Goal: Information Seeking & Learning: Learn about a topic

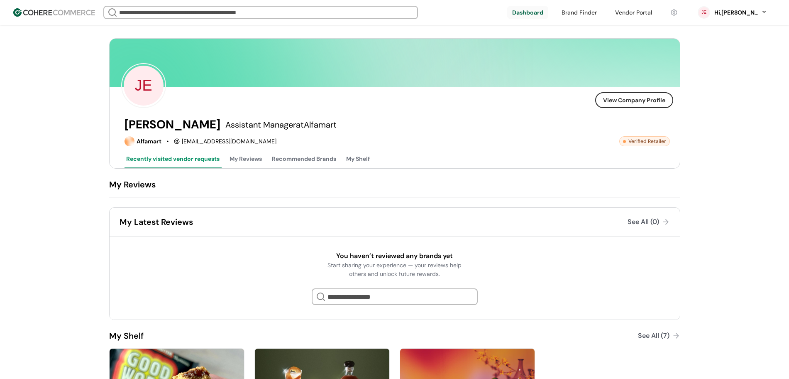
scroll to position [60, 0]
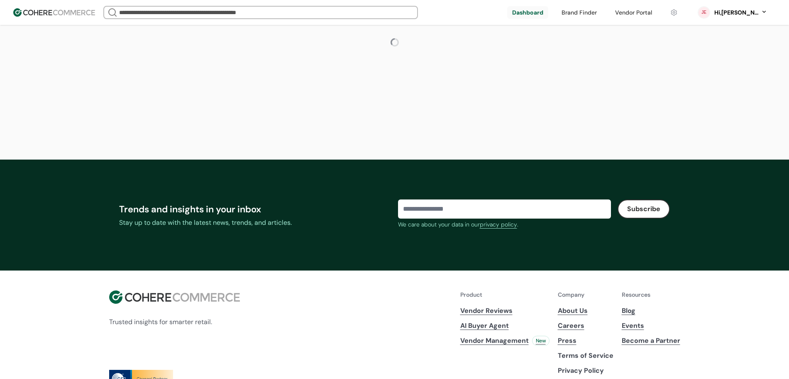
scroll to position [60, 0]
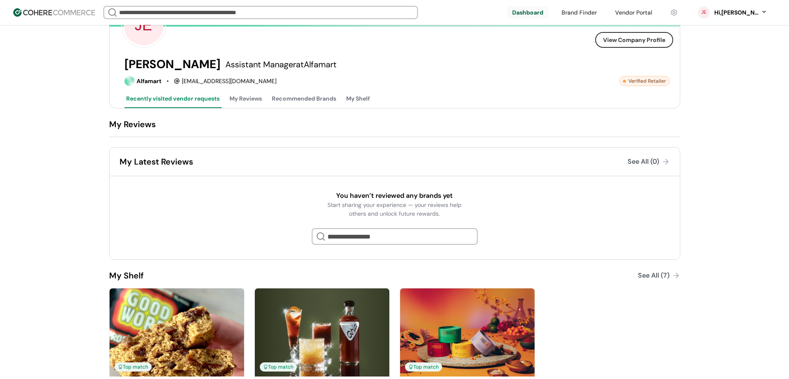
click at [638, 162] on div "See All (0)" at bounding box center [644, 161] width 32 height 10
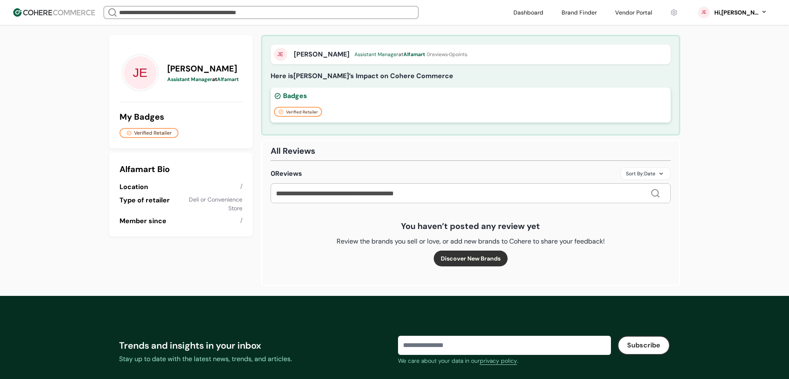
click at [293, 108] on button "Verified Retailer" at bounding box center [298, 112] width 48 height 10
click at [316, 101] on div "Badges Verified Retailer" at bounding box center [471, 105] width 400 height 35
click at [664, 171] on div "Sort By: Date" at bounding box center [646, 173] width 50 height 12
click at [661, 171] on div "Sort By: Date" at bounding box center [646, 173] width 50 height 12
click at [713, 185] on div "JE Jean Assistant Manager at Alfamart My Badges Verified Retailer Alfamart Bio …" at bounding box center [394, 143] width 789 height 286
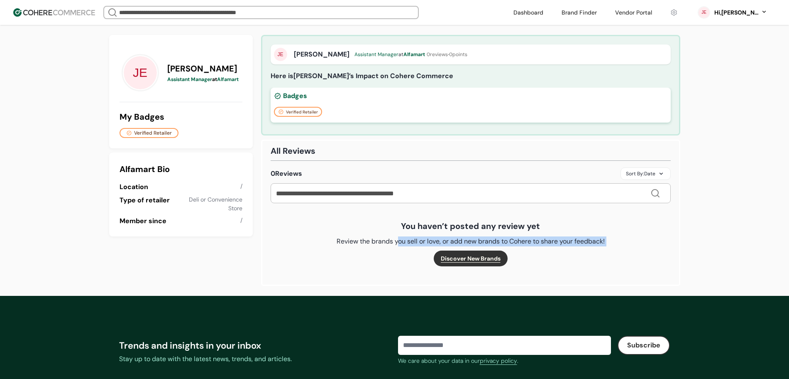
drag, startPoint x: 397, startPoint y: 239, endPoint x: 464, endPoint y: 250, distance: 68.2
click at [464, 250] on div "You haven’t posted any review yet Review the brands you sell or love, or add ne…" at bounding box center [470, 243] width 387 height 66
drag, startPoint x: 464, startPoint y: 250, endPoint x: 469, endPoint y: 242, distance: 9.6
click at [464, 250] on button "Discover New Brands" at bounding box center [471, 258] width 74 height 16
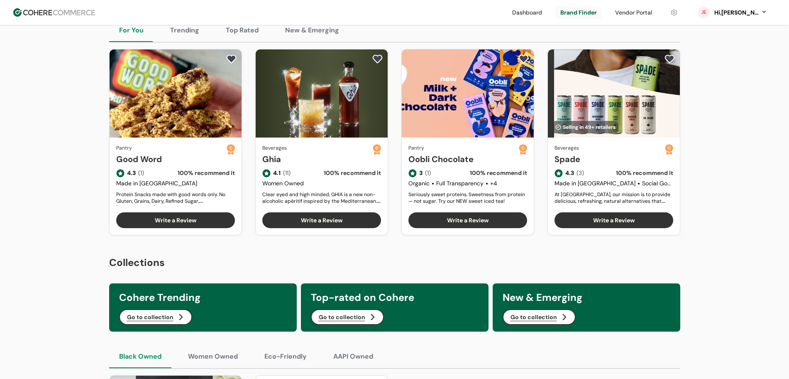
scroll to position [104, 0]
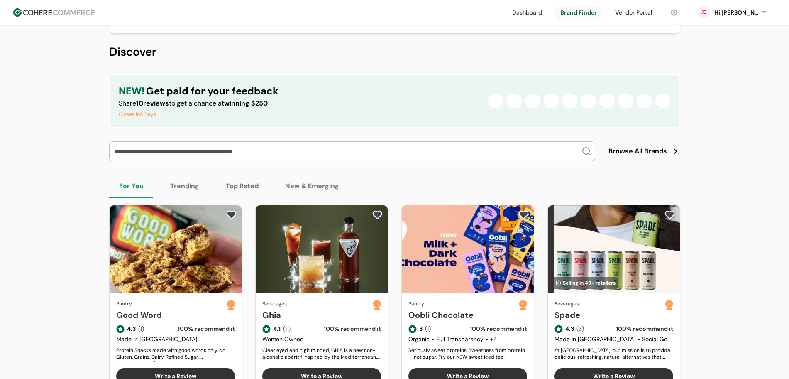
click at [312, 194] on button "New & Emerging" at bounding box center [312, 185] width 74 height 23
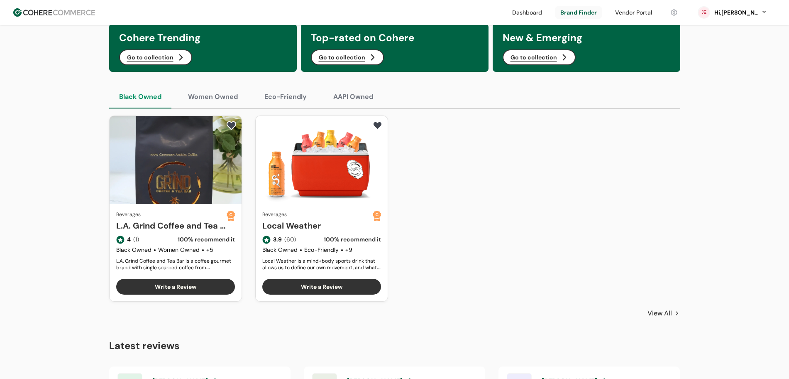
scroll to position [363, 0]
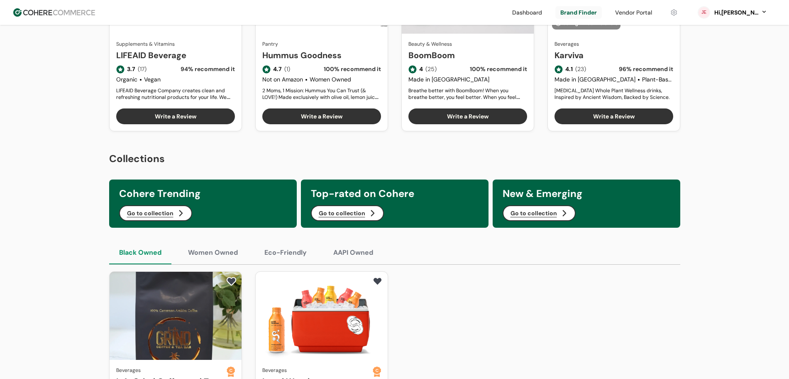
click at [647, 14] on link at bounding box center [633, 12] width 47 height 12
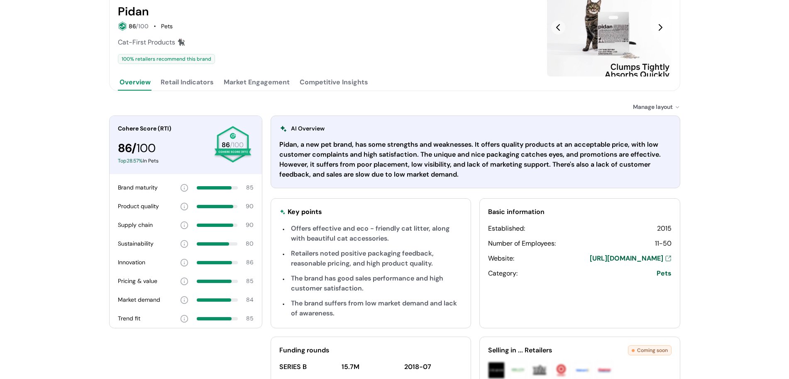
scroll to position [156, 0]
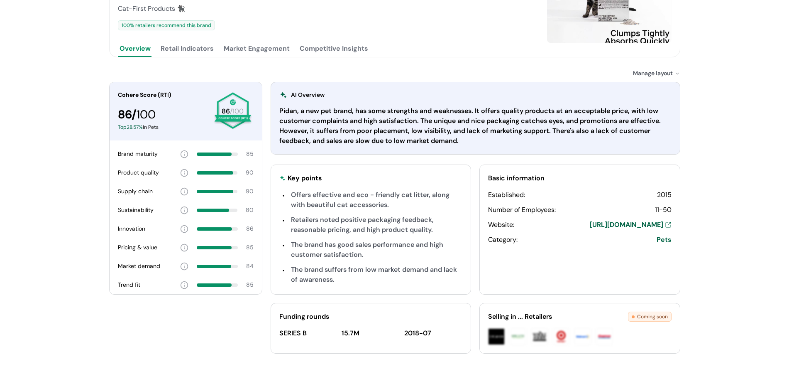
click at [184, 303] on div at bounding box center [185, 336] width 153 height 67
click at [183, 302] on div "Cohere Score (RTI) 86 / 100 Top 28.57 % In Pets 86 /100 Brand maturity 85 Produ…" at bounding box center [394, 226] width 571 height 288
click at [660, 78] on div "Manage layout" at bounding box center [656, 73] width 47 height 9
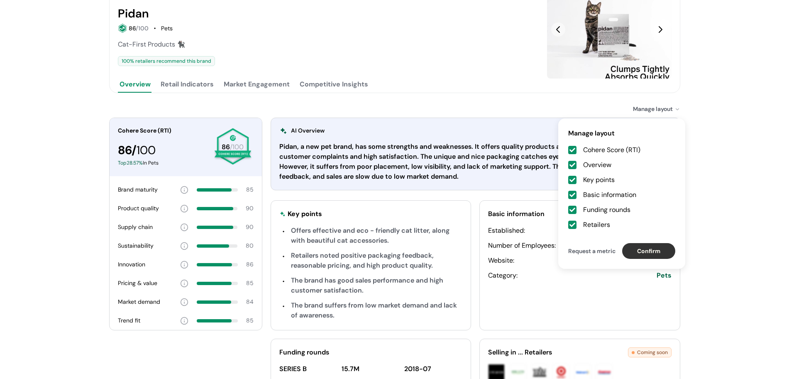
scroll to position [172, 0]
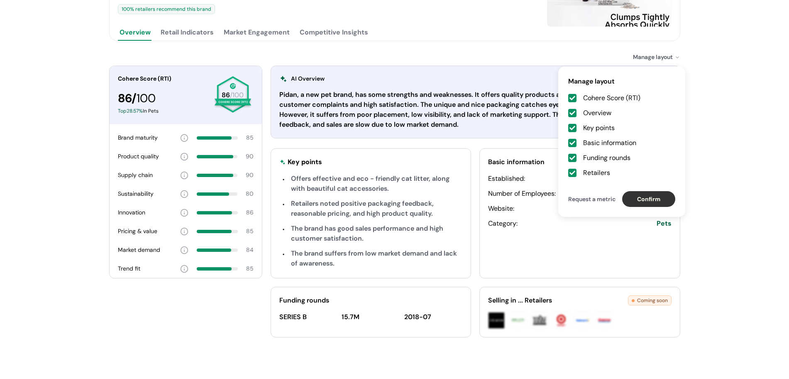
click at [742, 129] on div "Pidan View Brand Page Official page Pidan 86 /100 Pets Cat-First Products 🐈‍⬛ 1…" at bounding box center [394, 103] width 789 height 550
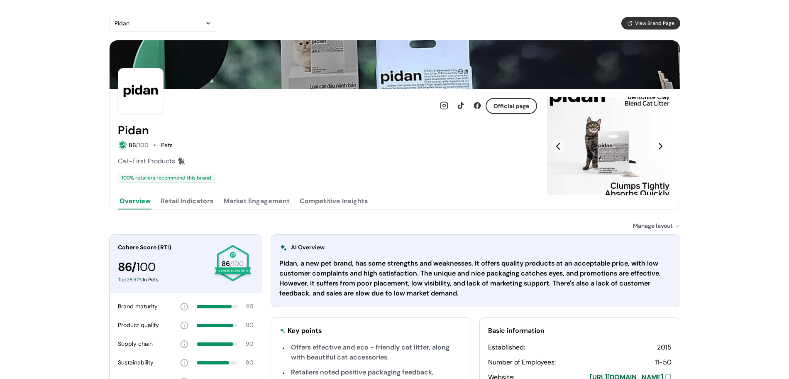
scroll to position [0, 0]
